Goal: Task Accomplishment & Management: Manage account settings

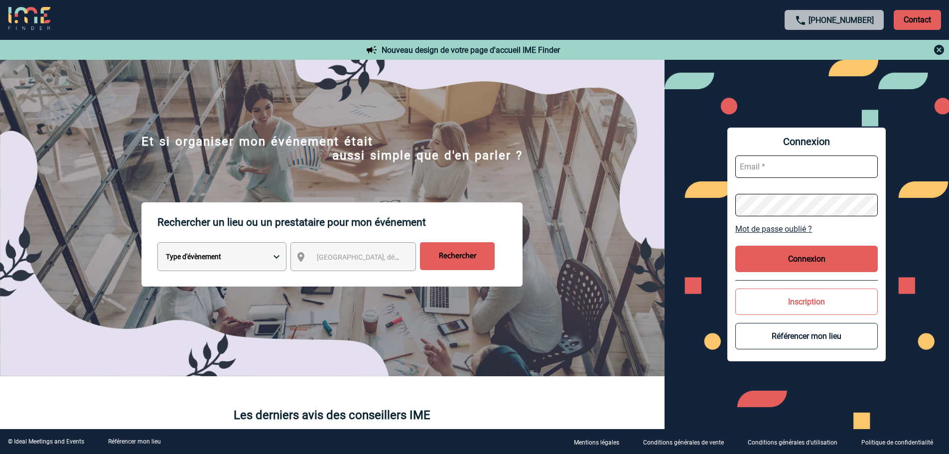
click at [781, 157] on input "text" at bounding box center [806, 166] width 142 height 22
type input "[EMAIL_ADDRESS][DOMAIN_NAME]"
click at [797, 251] on button "Connexion" at bounding box center [806, 258] width 142 height 26
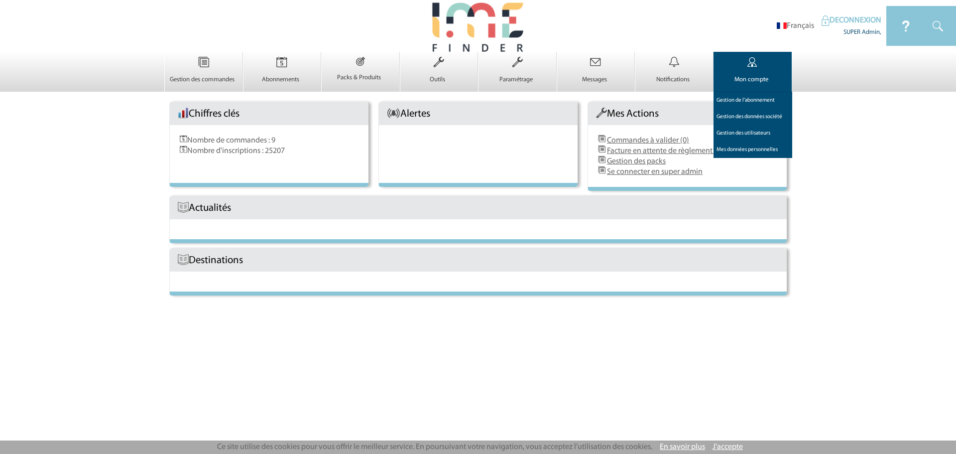
click at [731, 71] on td "Mon compte 0 Gestion de l'abonnement 0 Gestion des données société 0 Gestion de…" at bounding box center [753, 72] width 79 height 40
click at [742, 132] on link "Gestion des utilisateurs 0" at bounding box center [753, 133] width 79 height 16
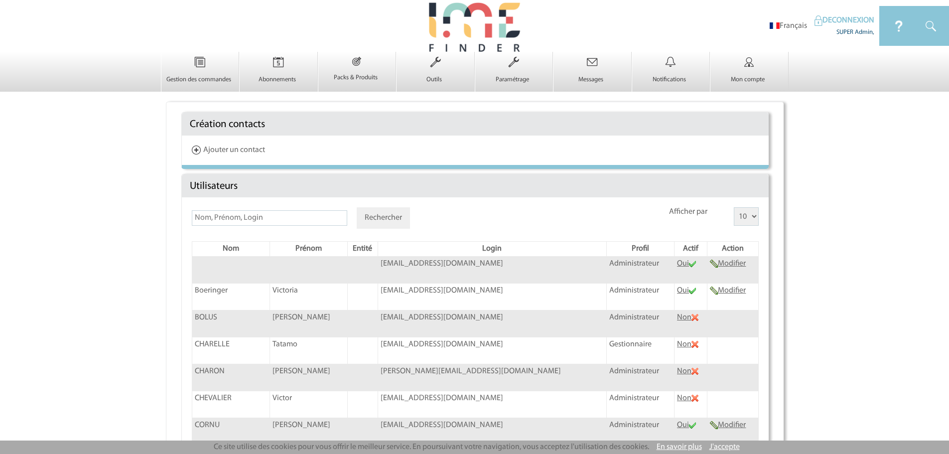
click at [677, 246] on th "Actif" at bounding box center [690, 249] width 33 height 15
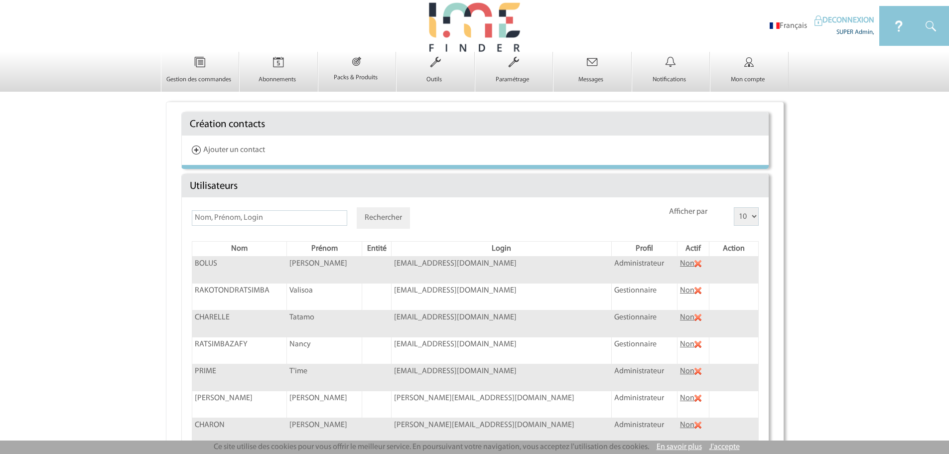
click at [677, 247] on th "Actif" at bounding box center [693, 249] width 32 height 15
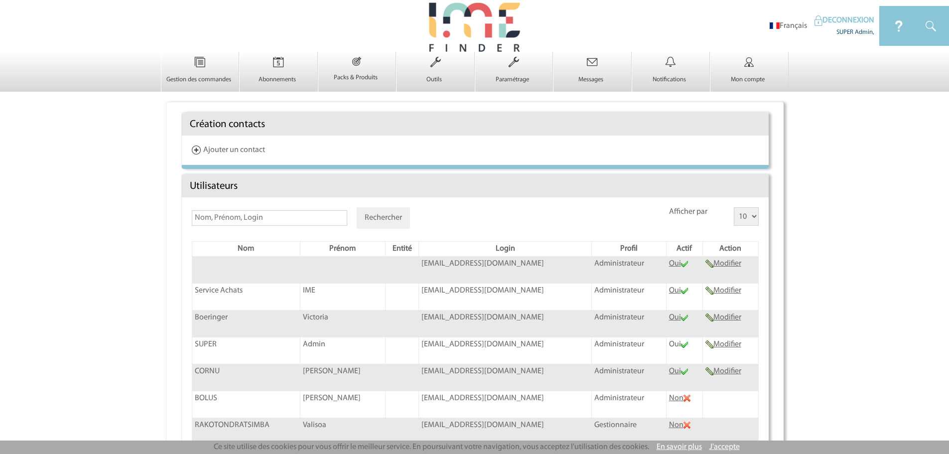
drag, startPoint x: 387, startPoint y: 372, endPoint x: 506, endPoint y: 371, distance: 119.5
click at [506, 371] on td "[EMAIL_ADDRESS][DOMAIN_NAME]" at bounding box center [505, 377] width 173 height 27
copy span "[EMAIL_ADDRESS][DOMAIN_NAME]"
